Goal: Contribute content

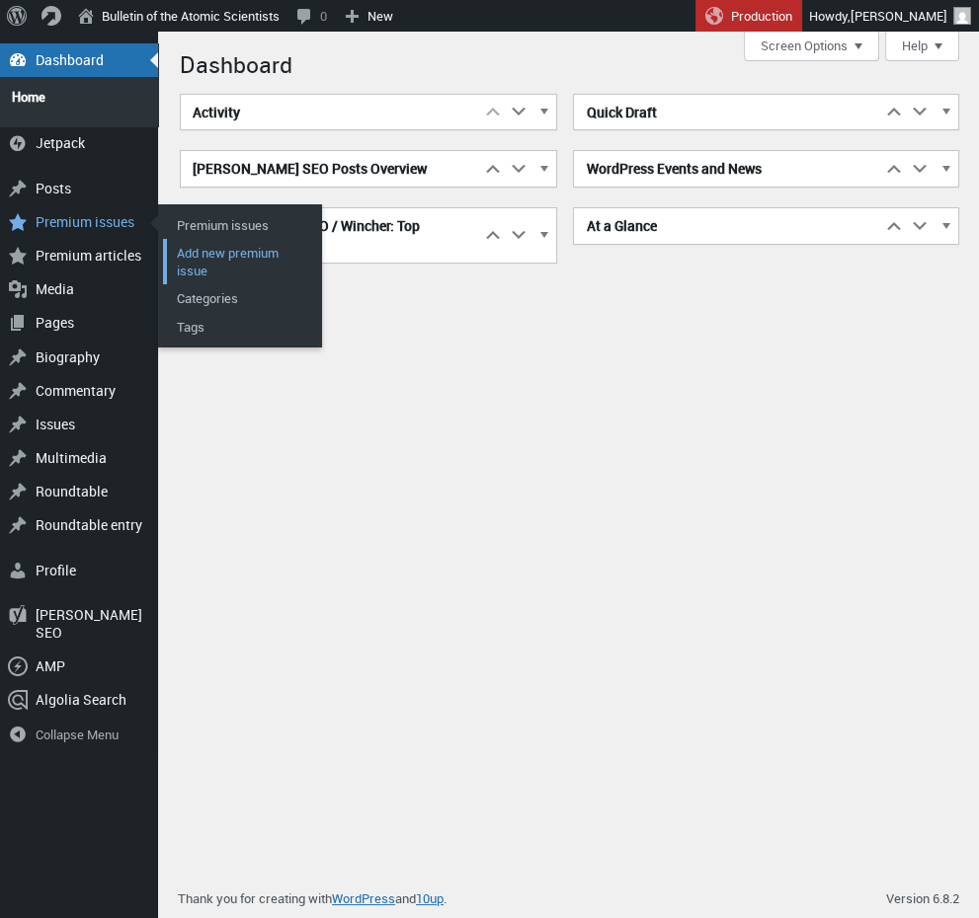
click at [241, 244] on link "Add new premium issue" at bounding box center [242, 261] width 158 height 45
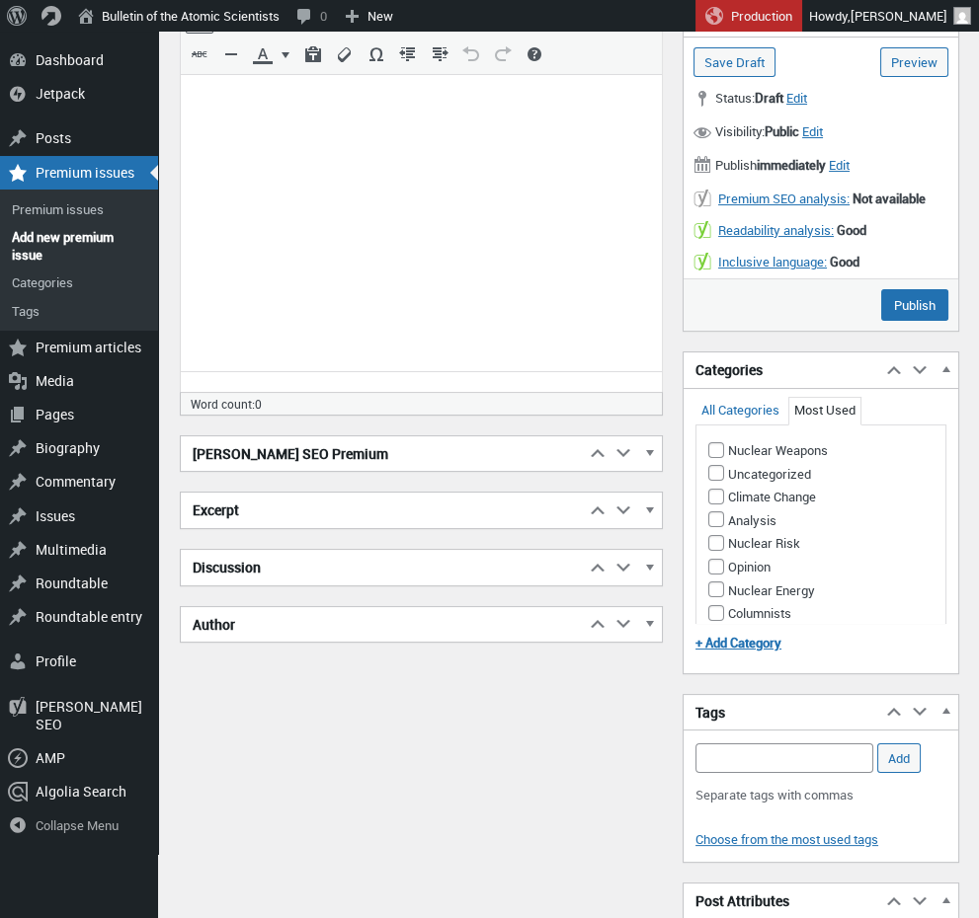
scroll to position [302, 0]
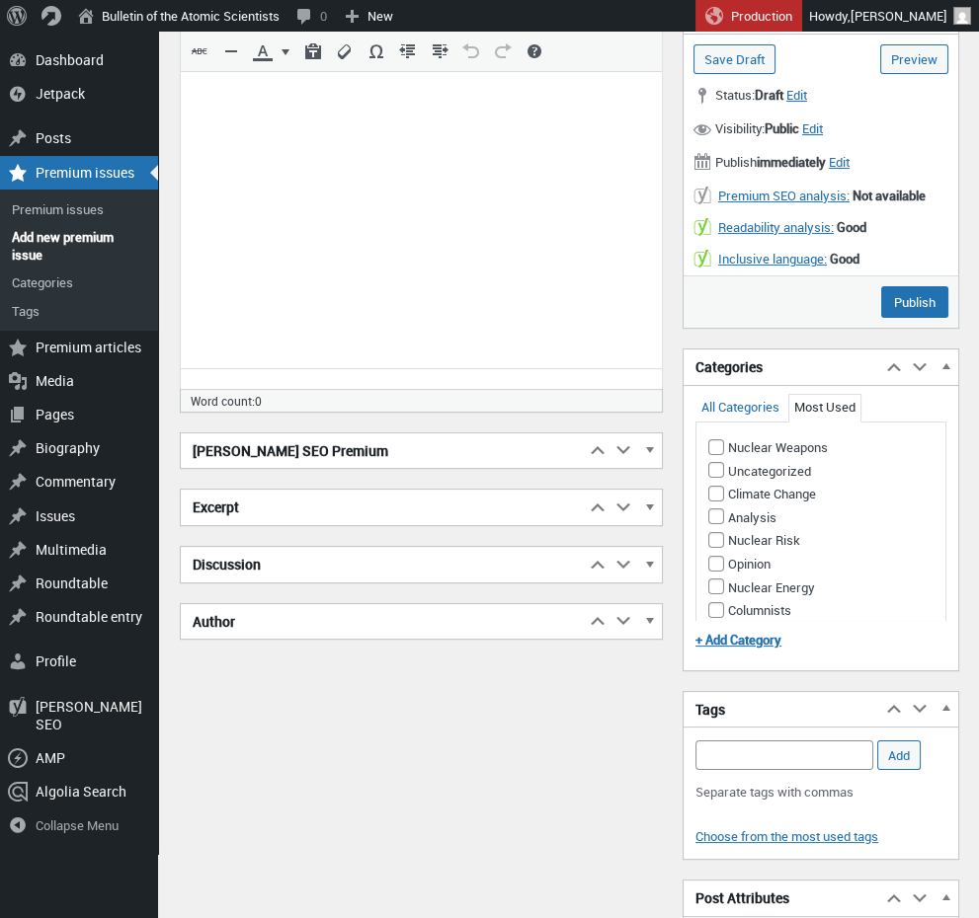
type input "[DATE]"
click at [649, 619] on span "button" at bounding box center [649, 624] width 20 height 18
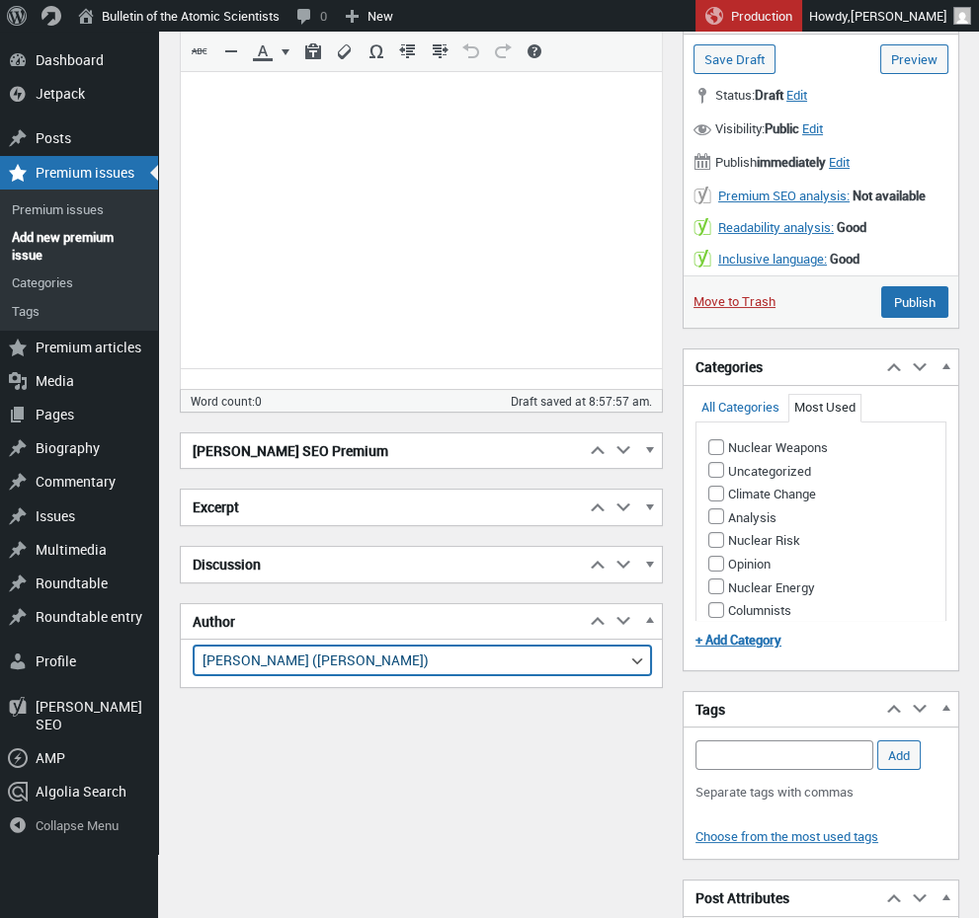
click at [194, 646] on select "accounting@thebulletin.org ( accounting@thebulletin.org ) Adam Dombovari (adomb…" at bounding box center [422, 661] width 457 height 30
click option "[PERSON_NAME] ([PERSON_NAME])" at bounding box center [0, 0] width 0 height 0
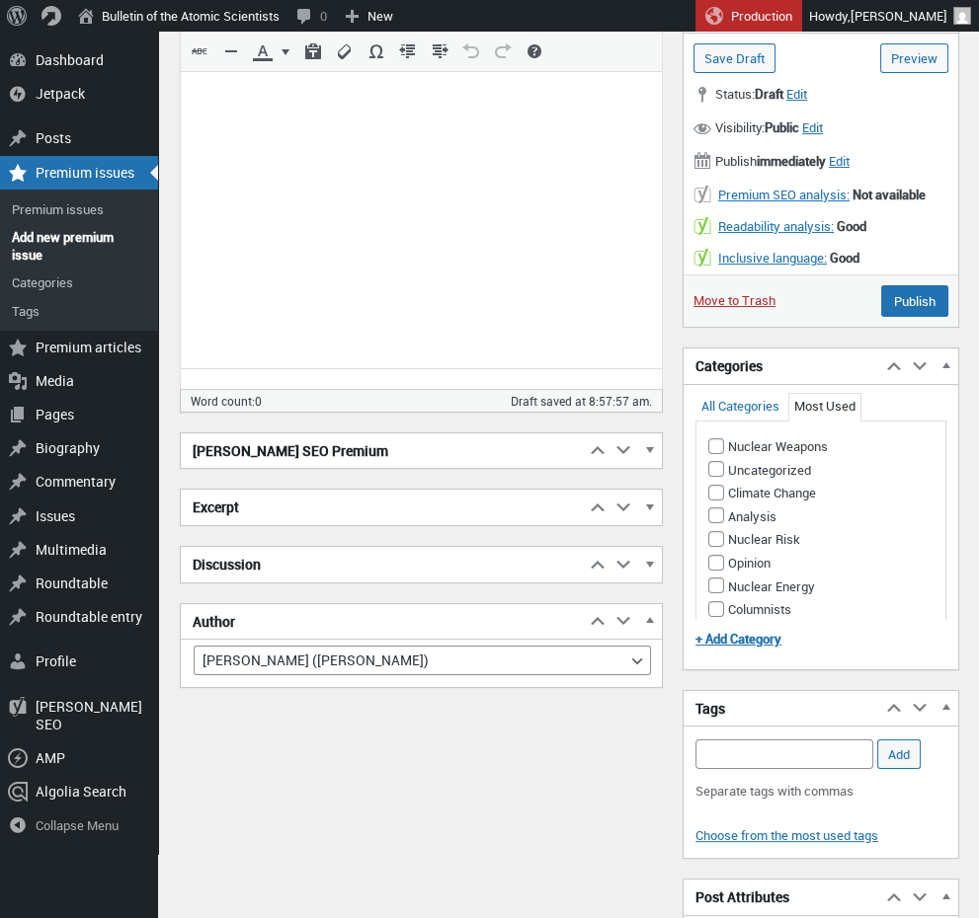
click at [672, 366] on div "Add title September 2025 Skip to Editor Permalink: https://thebulletin.org/maga…" at bounding box center [569, 494] width 779 height 1427
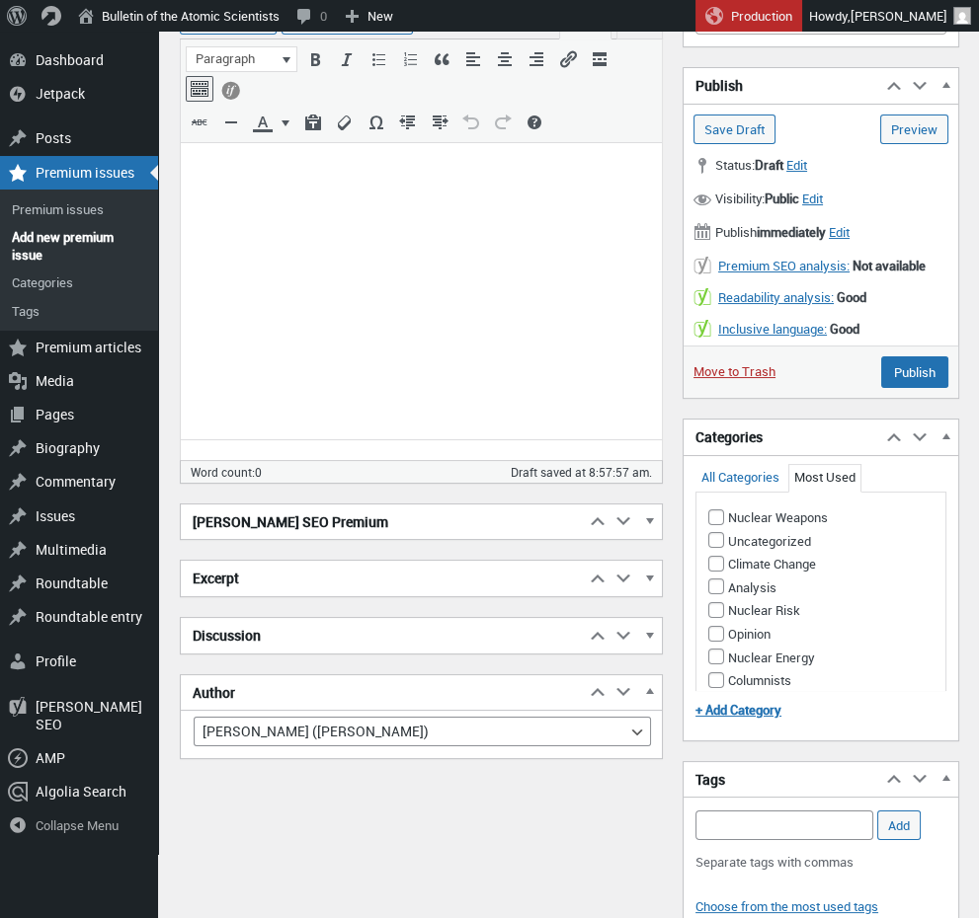
scroll to position [238, 0]
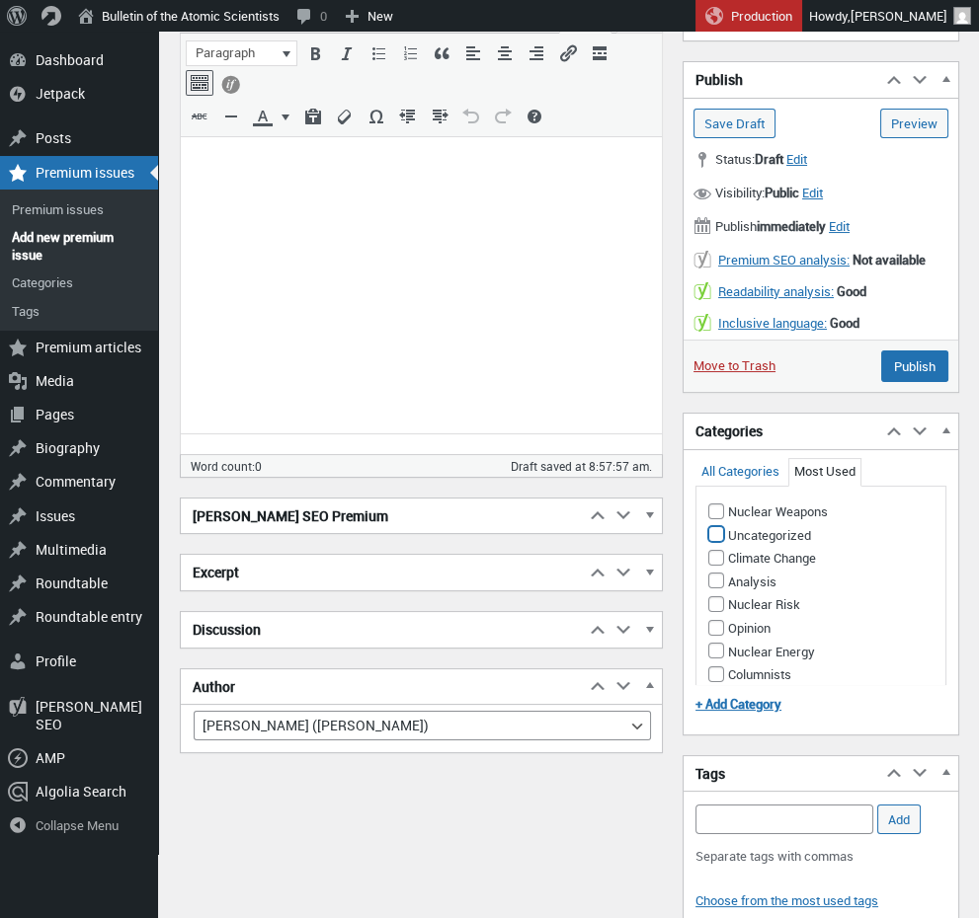
click at [714, 533] on input "Uncategorized" at bounding box center [716, 534] width 16 height 16
checkbox input "true"
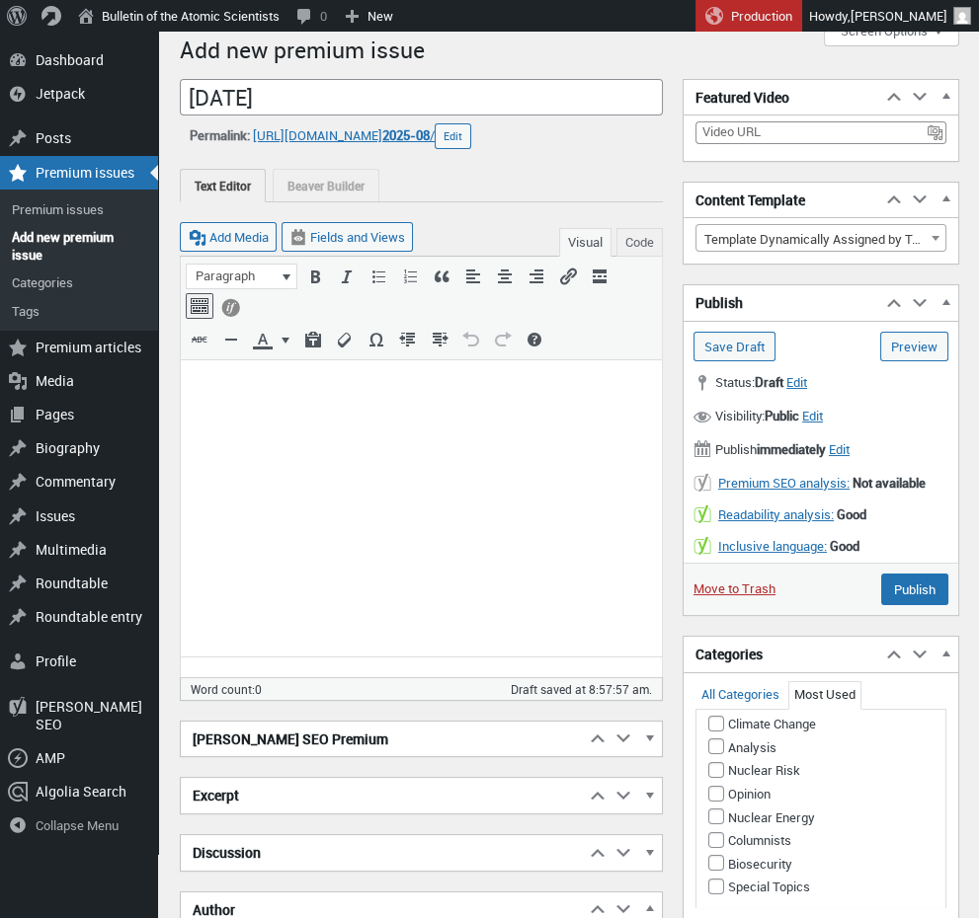
scroll to position [0, 0]
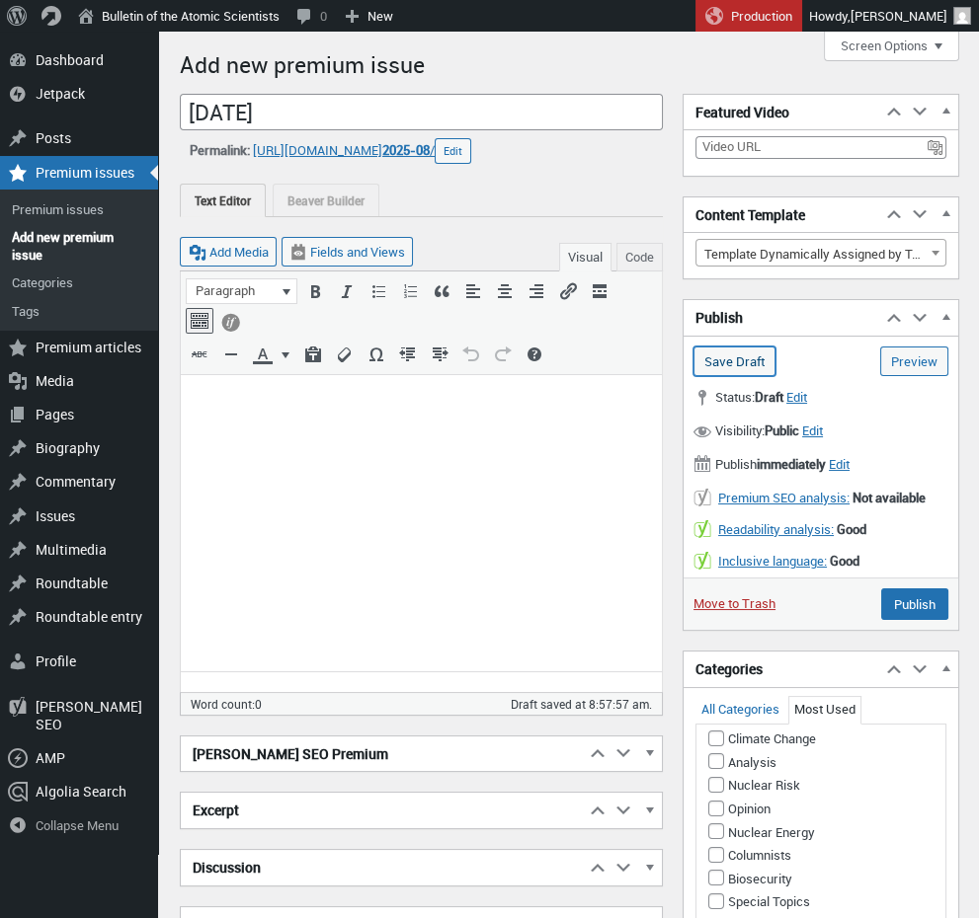
click at [737, 362] on input "Save Draft" at bounding box center [734, 362] width 82 height 30
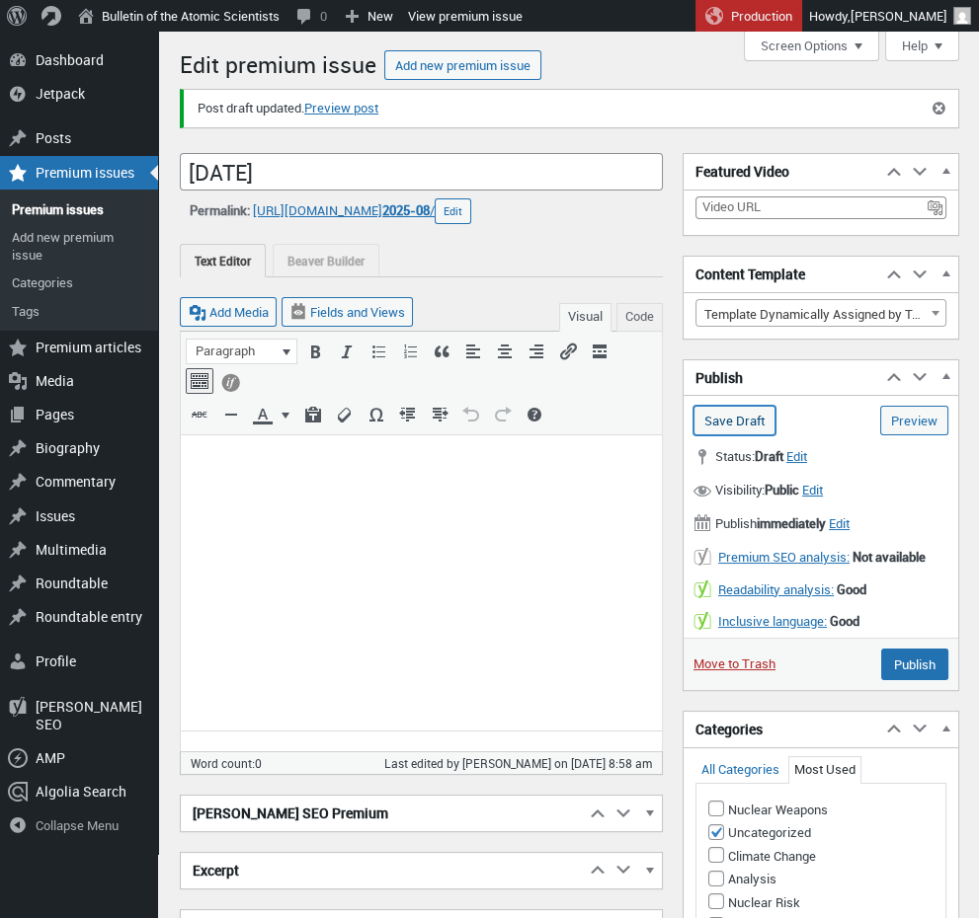
click at [752, 426] on input "Save Draft" at bounding box center [734, 421] width 82 height 30
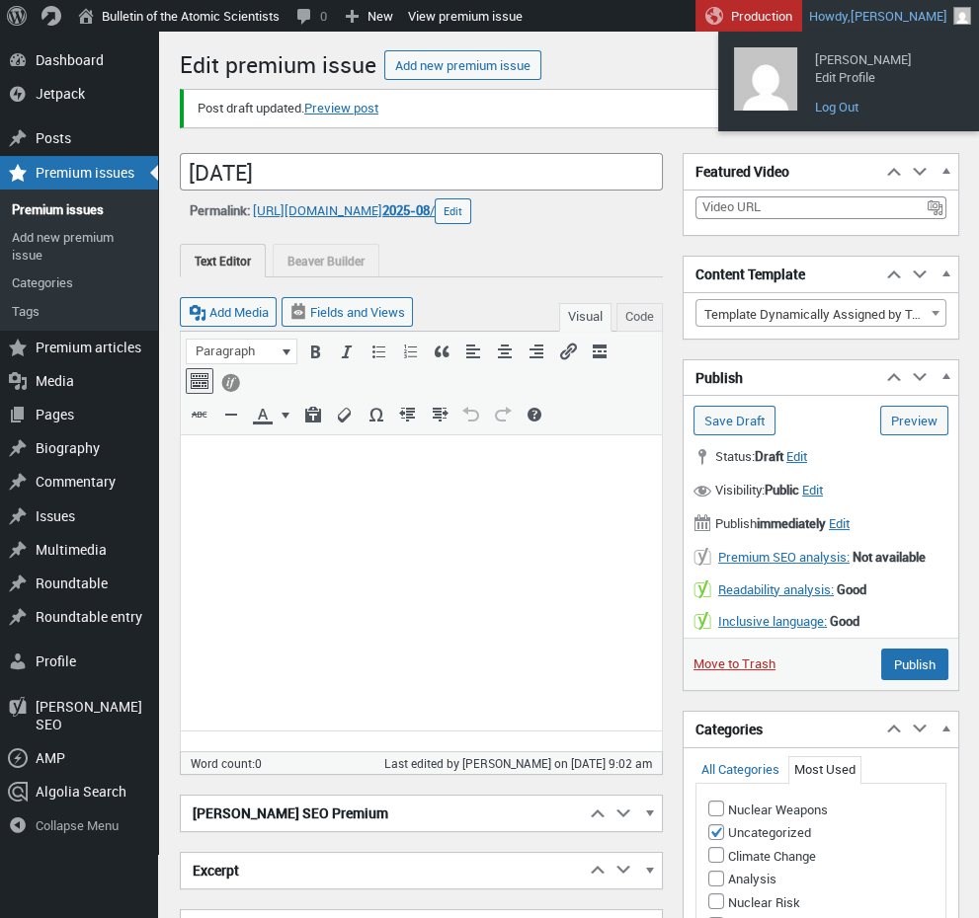
click at [824, 107] on link "Log Out" at bounding box center [884, 107] width 158 height 26
